Goal: Information Seeking & Learning: Learn about a topic

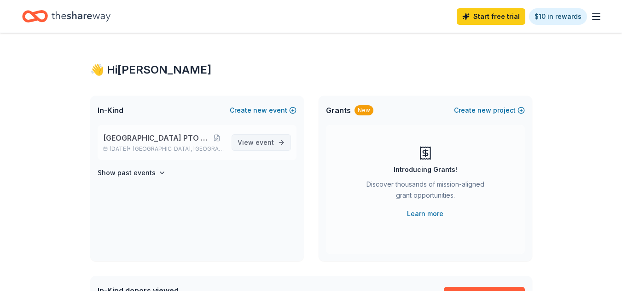
click at [281, 149] on link "View event" at bounding box center [261, 142] width 59 height 17
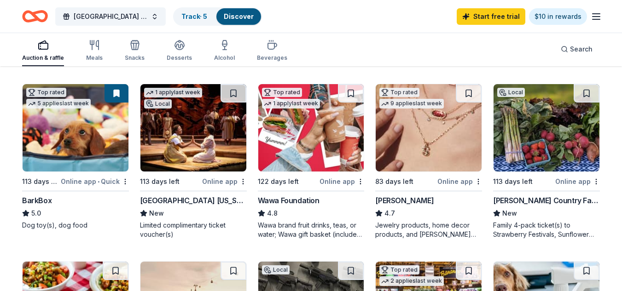
scroll to position [276, 0]
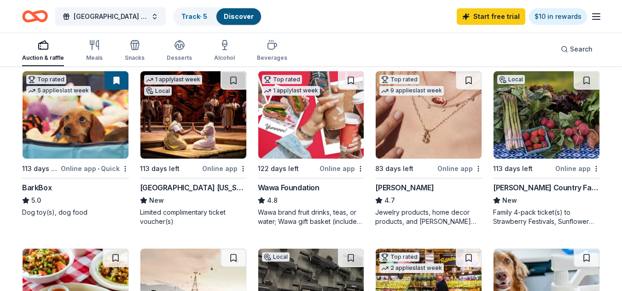
click at [568, 167] on div "Online app" at bounding box center [577, 169] width 45 height 12
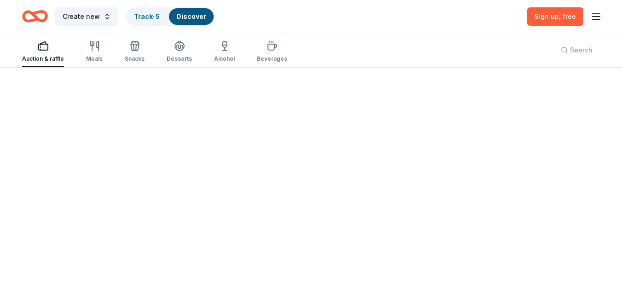
scroll to position [0, 0]
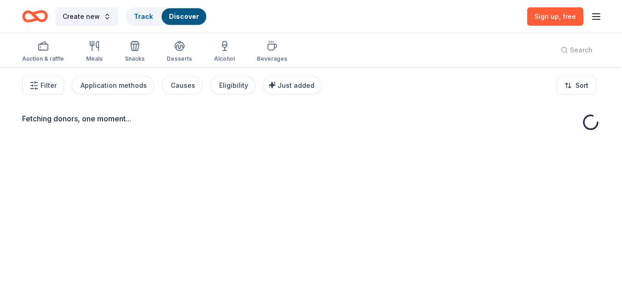
click at [594, 20] on icon "button" at bounding box center [596, 16] width 11 height 11
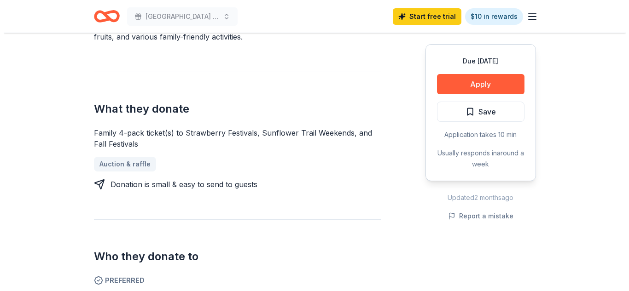
scroll to position [322, 0]
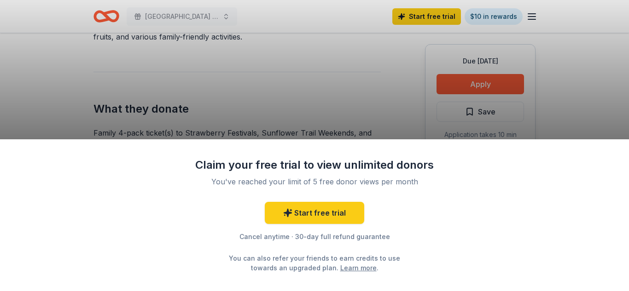
click at [415, 110] on div "Claim your free trial to view unlimited donors You've reached your limit of 5 f…" at bounding box center [314, 145] width 629 height 291
click at [622, 172] on div "Claim your free trial to view unlimited donors You've reached your limit of 5 f…" at bounding box center [314, 215] width 629 height 152
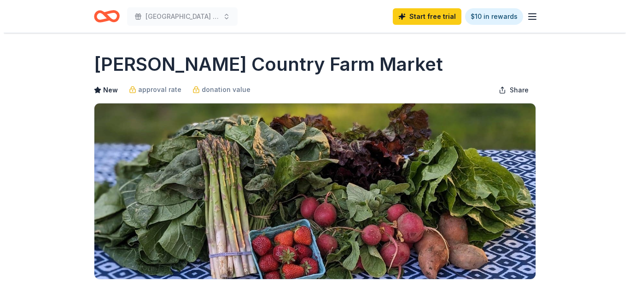
scroll to position [460, 0]
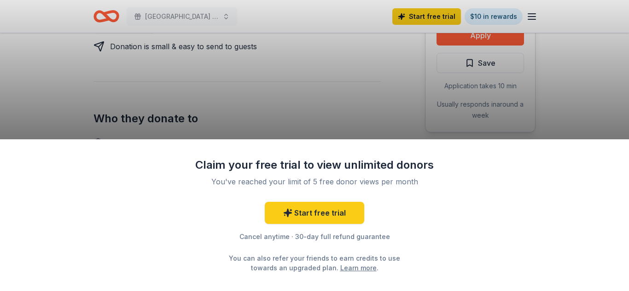
click at [355, 94] on div "Claim your free trial to view unlimited donors You've reached your limit of 5 f…" at bounding box center [314, 145] width 629 height 291
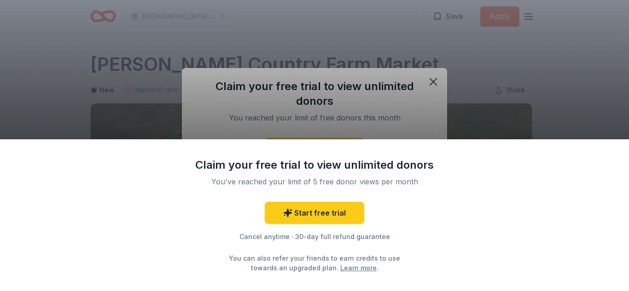
click at [434, 79] on div "Claim your free trial to view unlimited donors You've reached your limit of 5 f…" at bounding box center [314, 145] width 629 height 291
click at [418, 71] on div "Claim your free trial to view unlimited donors You've reached your limit of 5 f…" at bounding box center [314, 145] width 629 height 291
click at [436, 81] on div "Claim your free trial to view unlimited donors You've reached your limit of 5 f…" at bounding box center [314, 145] width 629 height 291
click at [547, 90] on div "Claim your free trial to view unlimited donors You've reached your limit of 5 f…" at bounding box center [314, 145] width 629 height 291
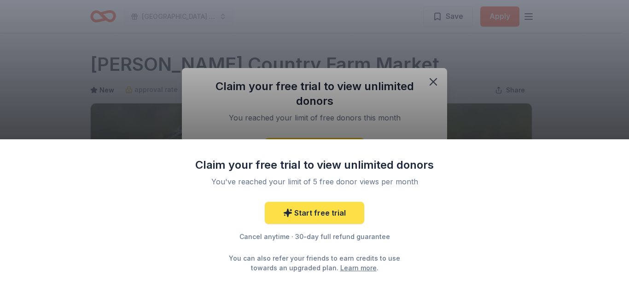
click at [343, 207] on link "Start free trial" at bounding box center [314, 213] width 99 height 22
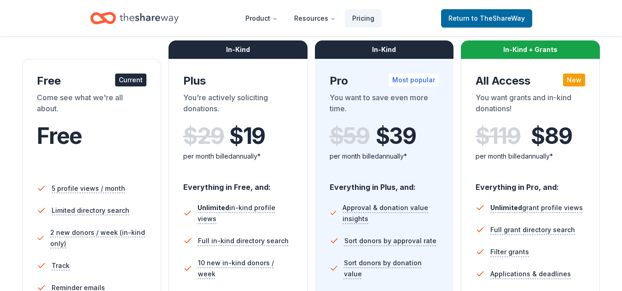
scroll to position [138, 0]
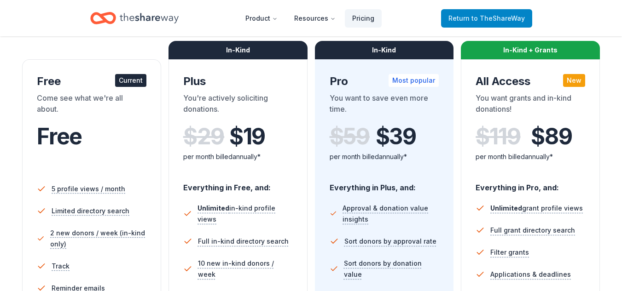
click at [488, 25] on link "Return to TheShareWay" at bounding box center [486, 18] width 91 height 18
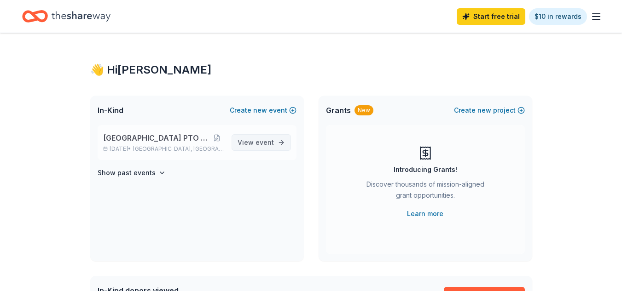
click at [275, 150] on link "View event" at bounding box center [261, 142] width 59 height 17
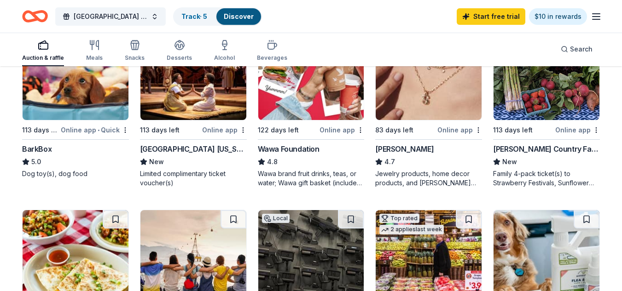
scroll to position [322, 0]
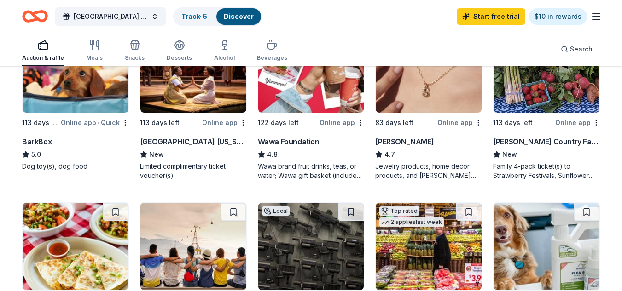
click at [572, 132] on div "Local 113 days left Online app Von Thun's Country Farm Market New Family 4-pack…" at bounding box center [546, 103] width 107 height 156
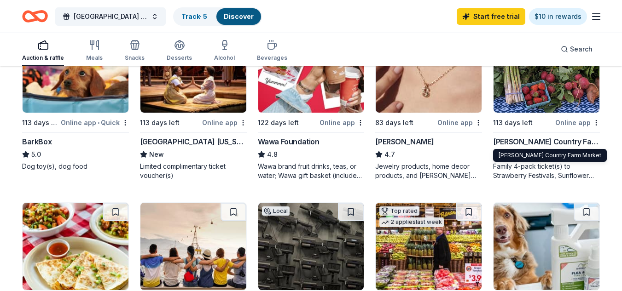
click at [597, 15] on icon "button" at bounding box center [596, 16] width 11 height 11
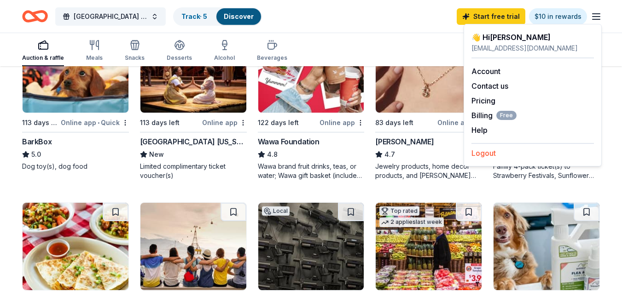
click at [492, 152] on button "Logout" at bounding box center [483, 153] width 24 height 11
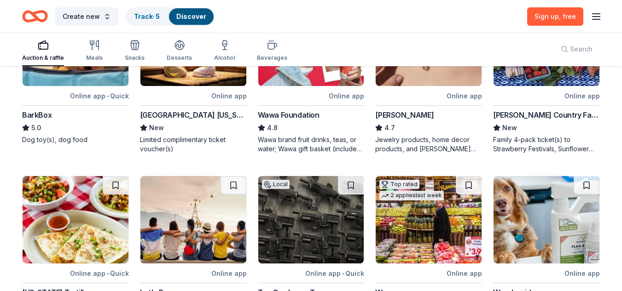
scroll to position [296, 0]
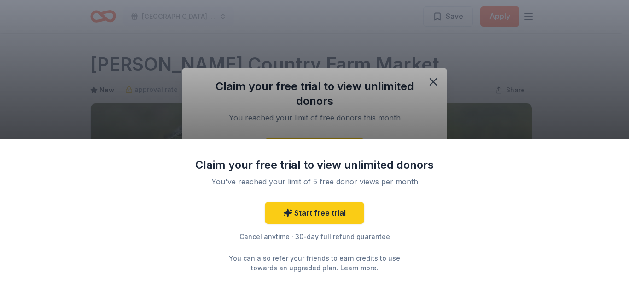
click at [430, 80] on div "Claim your free trial to view unlimited donors You've reached your limit of 5 f…" at bounding box center [314, 145] width 629 height 291
